Goal: Register for event/course

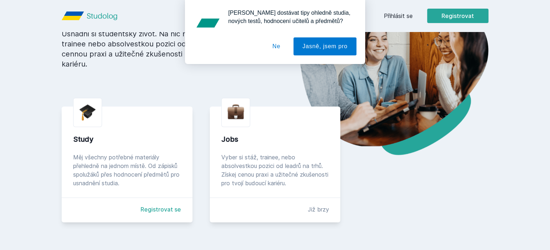
scroll to position [115, 0]
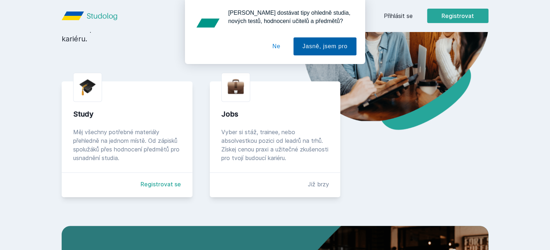
click at [347, 45] on button "Jasně, jsem pro" at bounding box center [324, 46] width 63 height 18
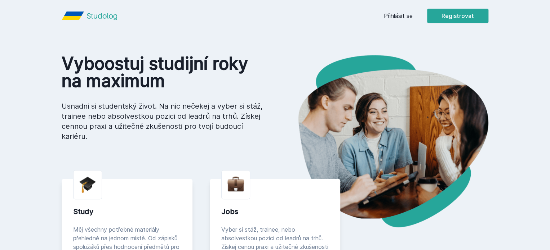
scroll to position [0, 0]
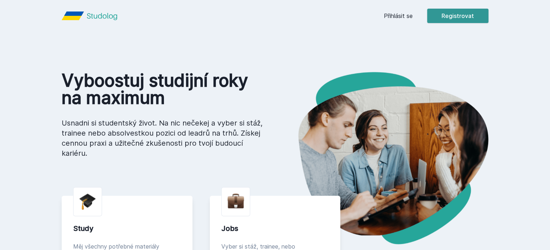
click at [481, 23] on button "Registrovat" at bounding box center [457, 16] width 61 height 14
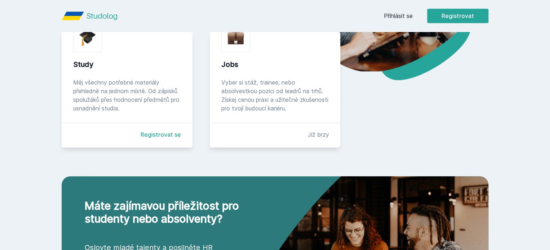
scroll to position [164, 0]
click at [143, 139] on link "Registrovat se" at bounding box center [160, 134] width 40 height 9
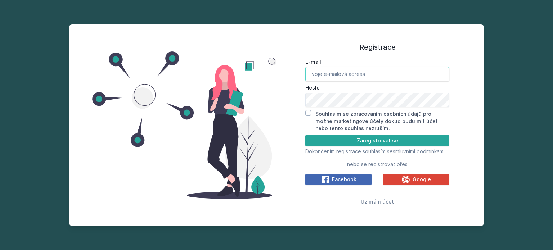
click at [314, 69] on input "E-mail" at bounding box center [377, 74] width 144 height 14
type input "[EMAIL_ADDRESS][DOMAIN_NAME]"
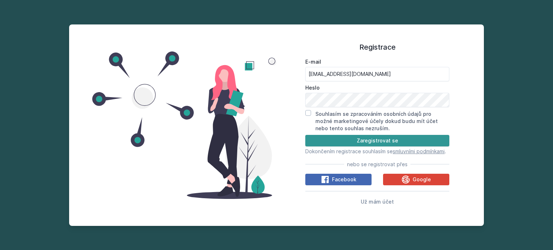
click at [314, 135] on button "Zaregistrovat se" at bounding box center [377, 141] width 144 height 12
click at [347, 135] on button "Zaregistrovat se" at bounding box center [377, 141] width 144 height 12
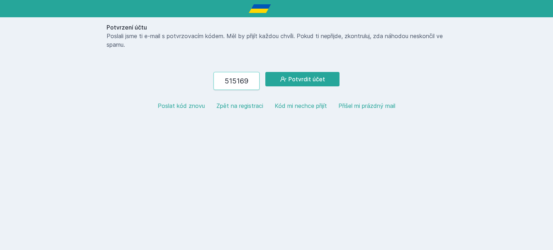
type input "515169"
click at [265, 72] on button "Potvrdit účet" at bounding box center [302, 79] width 74 height 14
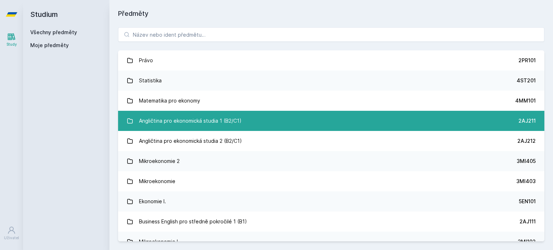
click at [382, 127] on link "Angličtina pro ekonomická studia 1 (B2/C1) 2AJ211" at bounding box center [331, 121] width 426 height 20
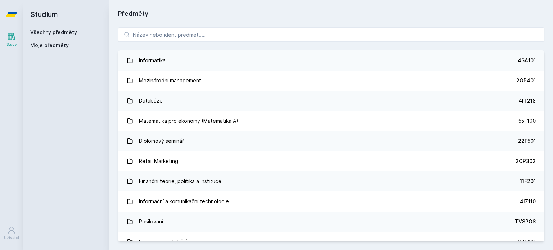
scroll to position [383, 0]
click at [60, 45] on span "Moje předměty" at bounding box center [49, 45] width 39 height 7
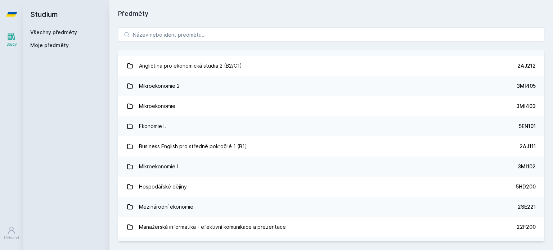
scroll to position [0, 0]
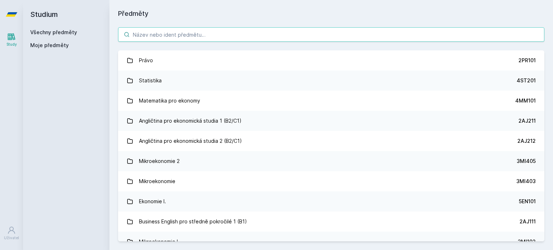
click at [147, 39] on input "search" at bounding box center [331, 34] width 426 height 14
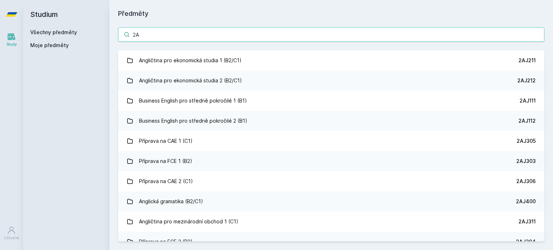
type input "2"
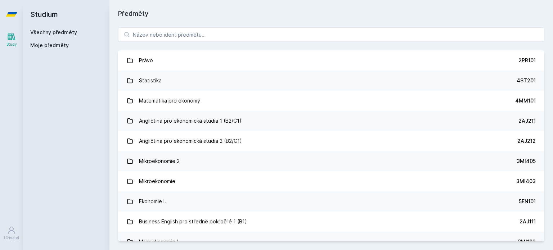
click at [68, 32] on link "Všechny předměty" at bounding box center [53, 32] width 47 height 6
click at [10, 12] on icon at bounding box center [12, 14] width 12 height 29
click at [11, 38] on icon at bounding box center [12, 36] width 8 height 7
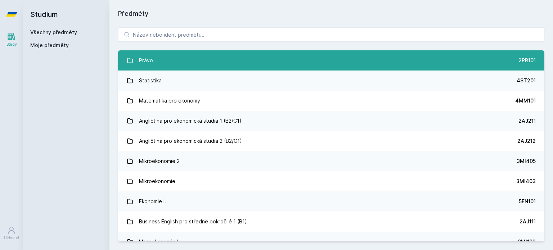
click at [155, 57] on link "Právo 2PR101" at bounding box center [331, 60] width 426 height 20
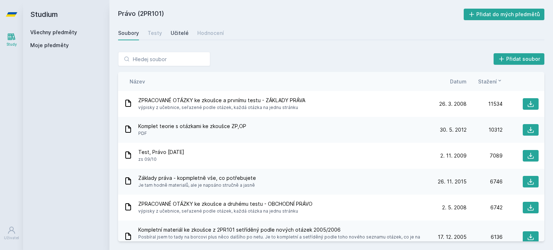
click at [179, 37] on link "Učitelé" at bounding box center [180, 33] width 18 height 14
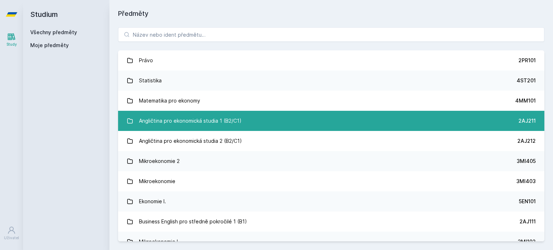
click at [158, 115] on div "Angličtina pro ekonomická studia 1 (B2/C1)" at bounding box center [190, 121] width 103 height 14
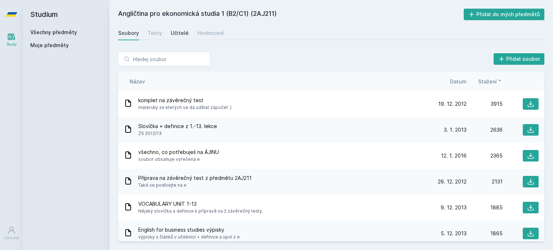
click at [175, 36] on div "Učitelé" at bounding box center [180, 33] width 18 height 7
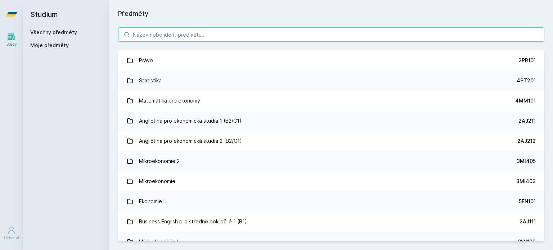
click at [165, 34] on input "search" at bounding box center [331, 34] width 426 height 14
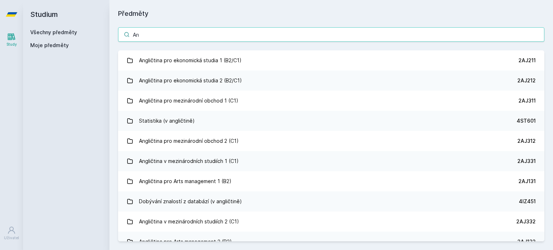
type input "A"
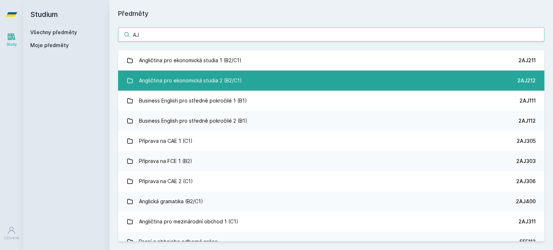
type input "AJ"
click at [193, 85] on div "Angličtina pro ekonomická studia 2 (B2/C1)" at bounding box center [190, 80] width 103 height 14
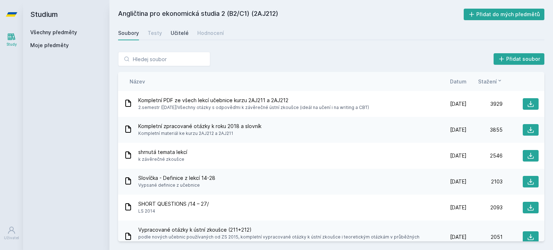
click at [183, 37] on link "Učitelé" at bounding box center [180, 33] width 18 height 14
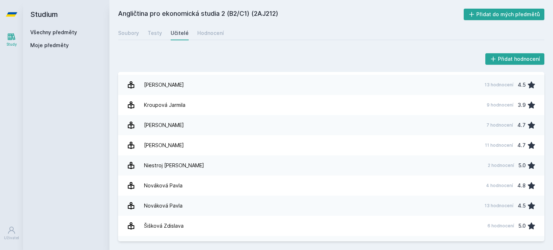
scroll to position [153, 0]
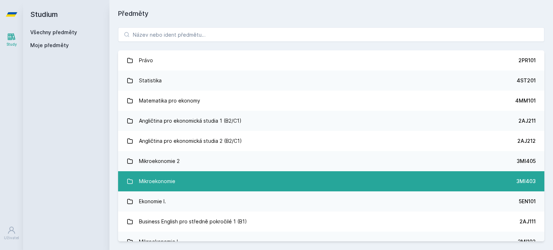
click at [145, 180] on div "Mikroekonomie" at bounding box center [157, 181] width 36 height 14
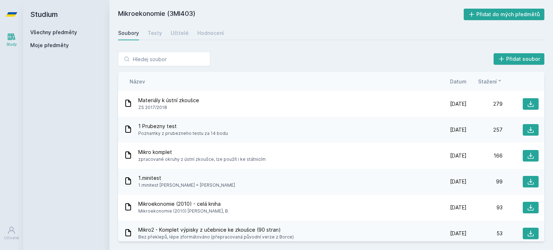
click at [155, 126] on span "1 Prubezny test" at bounding box center [183, 126] width 90 height 7
